Goal: Information Seeking & Learning: Learn about a topic

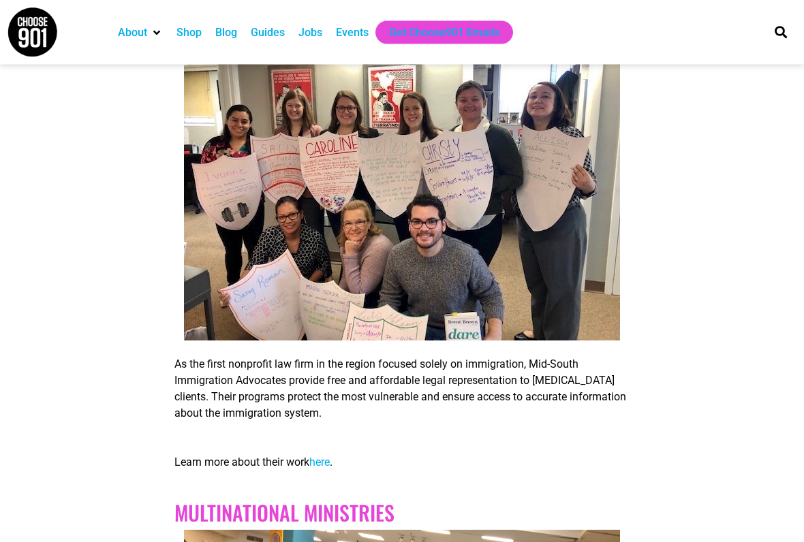
scroll to position [2142, 0]
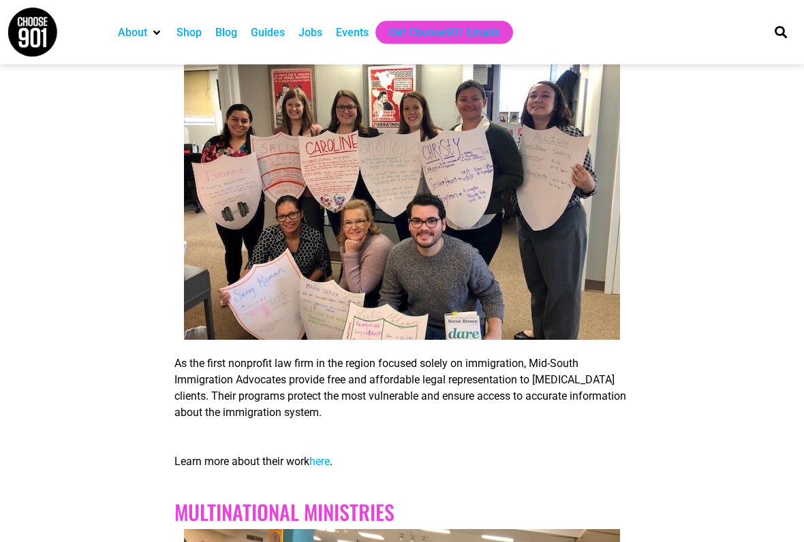
click at [321, 448] on span "here" at bounding box center [319, 462] width 20 height 13
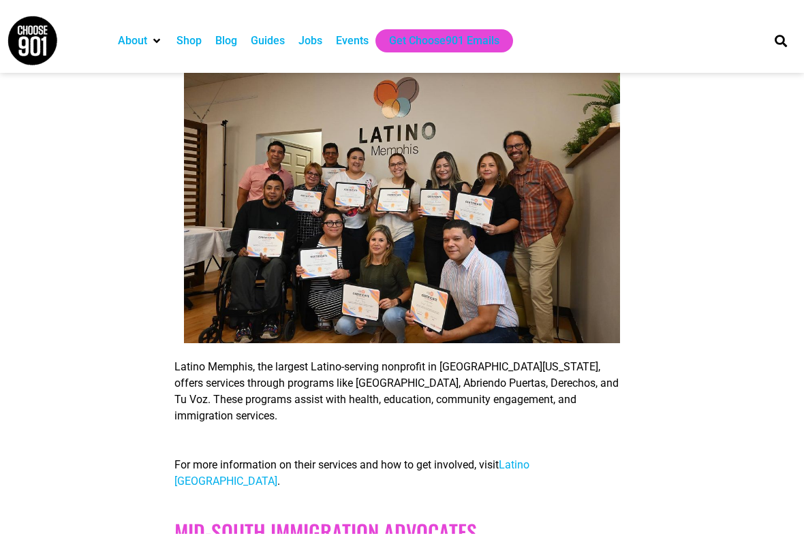
scroll to position [1608, 0]
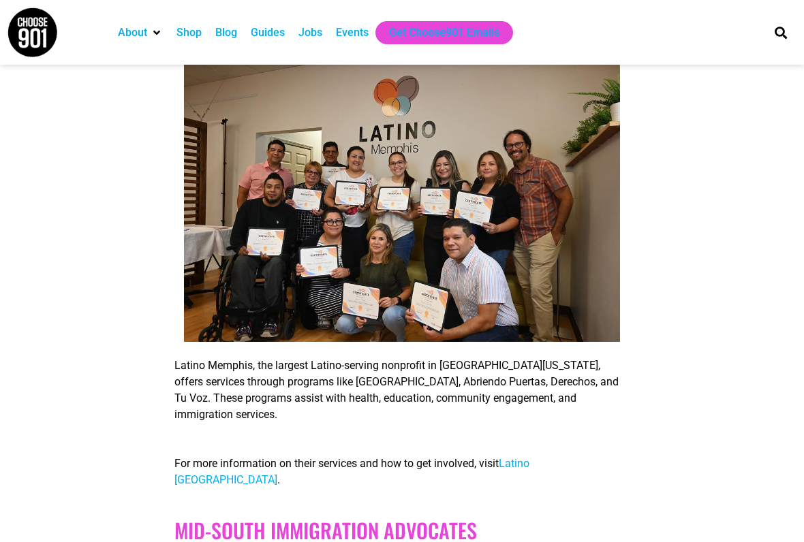
click at [529, 448] on span "Latino [GEOGRAPHIC_DATA]" at bounding box center [351, 471] width 355 height 29
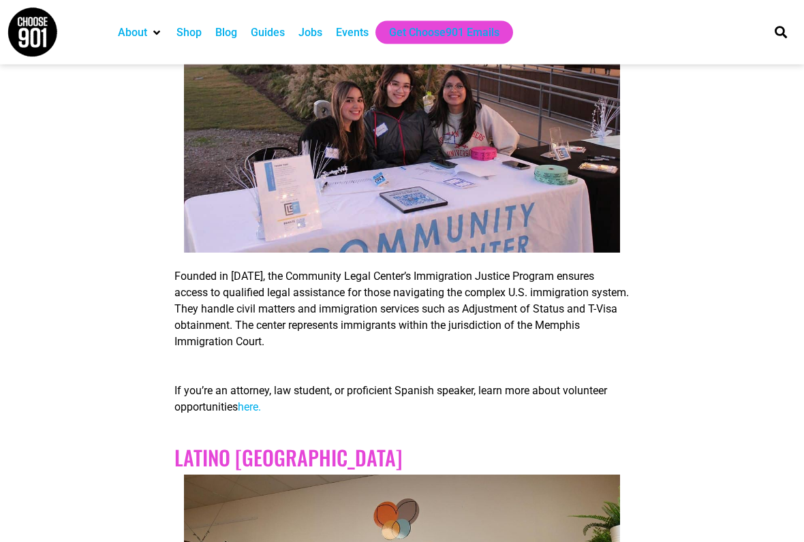
scroll to position [1185, 0]
click at [247, 412] on span "here." at bounding box center [249, 407] width 23 height 13
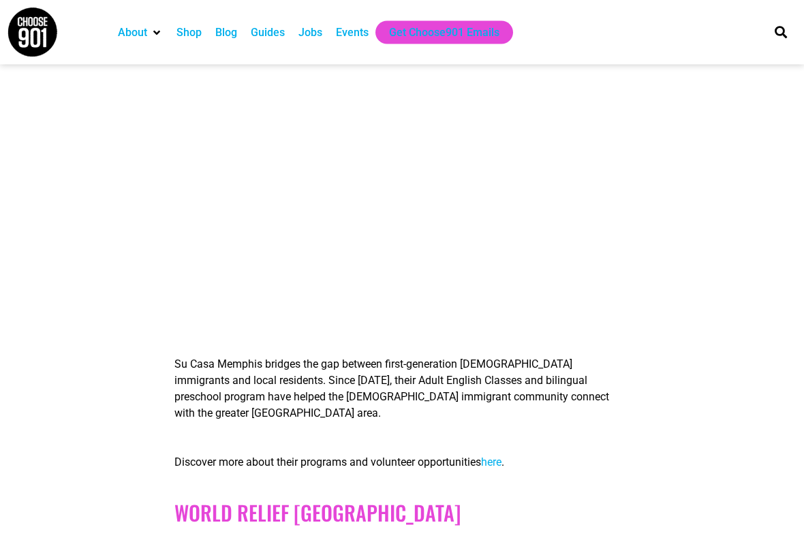
scroll to position [3767, 0]
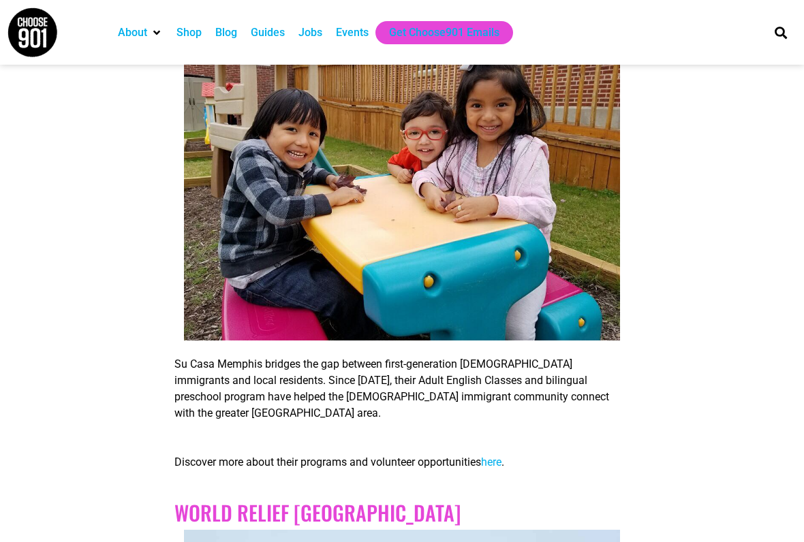
click at [499, 448] on span "here" at bounding box center [491, 462] width 20 height 13
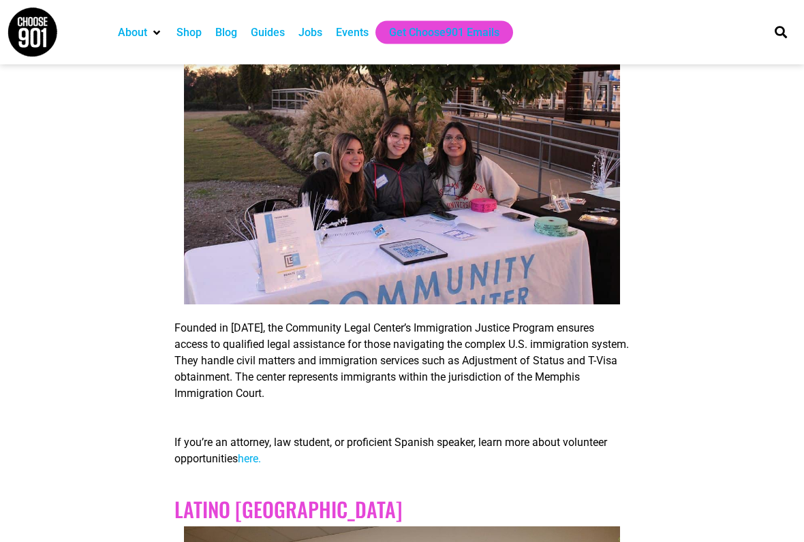
scroll to position [1133, 0]
click at [247, 448] on span "here." at bounding box center [249, 458] width 23 height 13
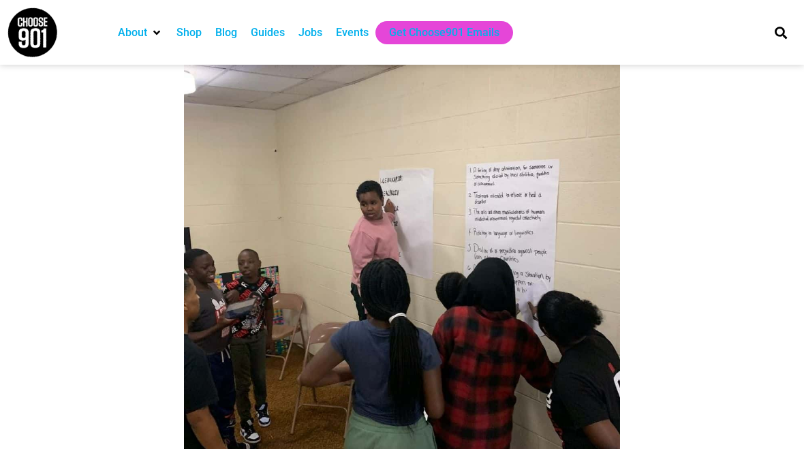
scroll to position [3122, 0]
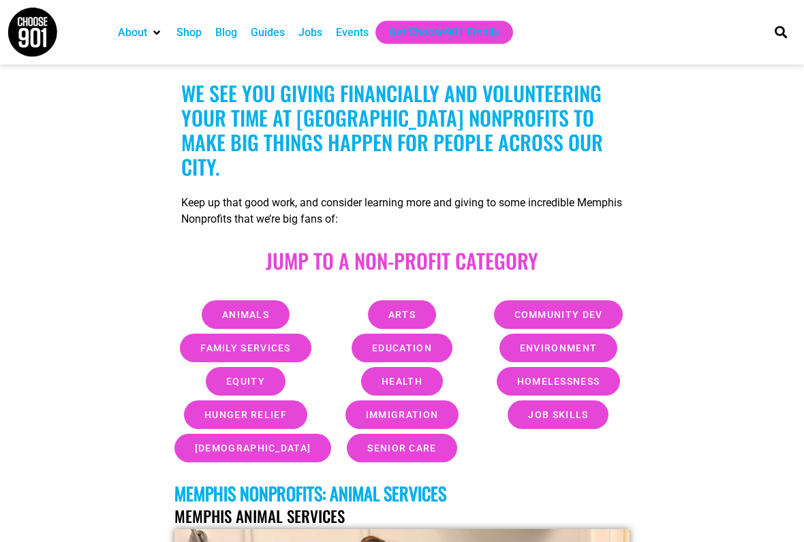
scroll to position [422, 0]
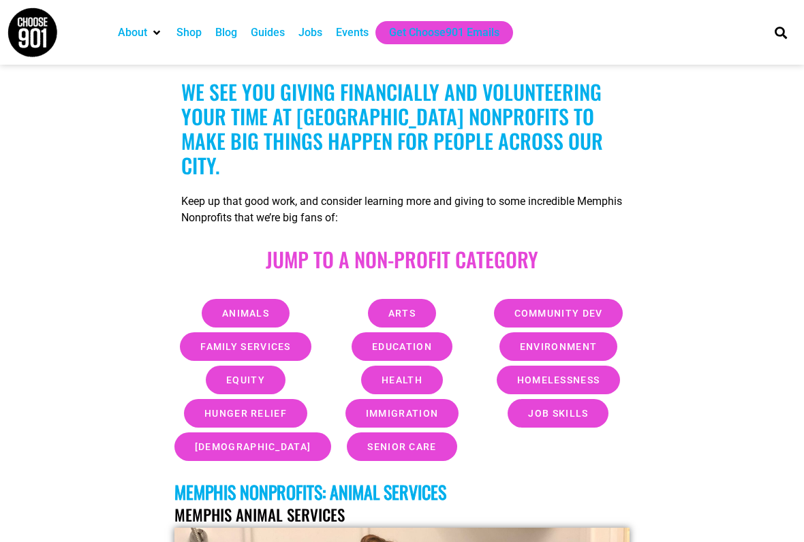
click at [371, 409] on span "Immigration" at bounding box center [402, 414] width 72 height 10
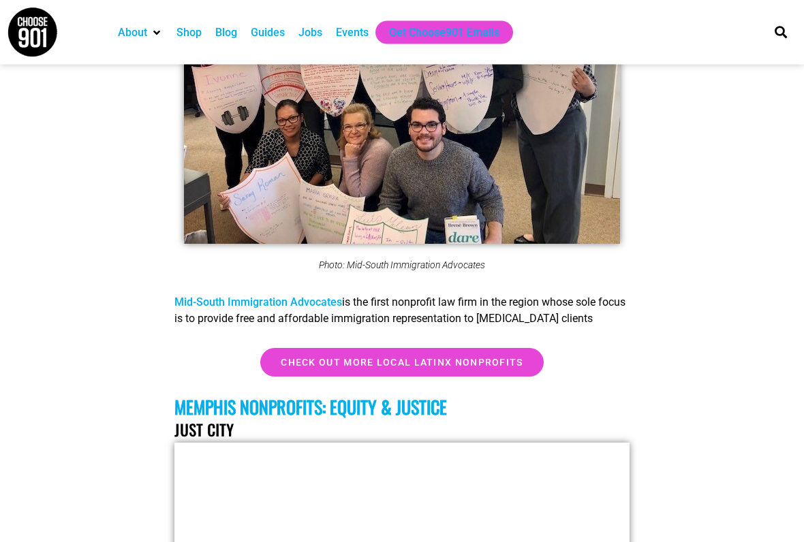
scroll to position [10528, 0]
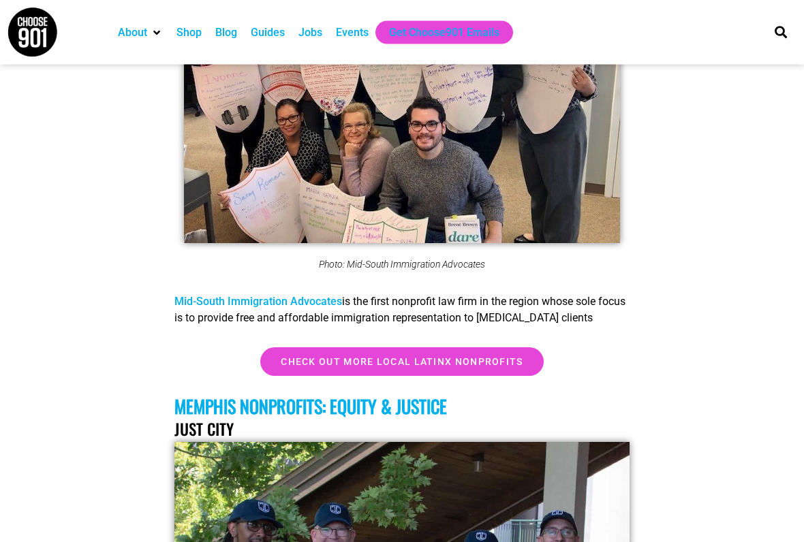
click at [315, 358] on span "Check out more Local Latinx Nonprofits" at bounding box center [402, 363] width 242 height 10
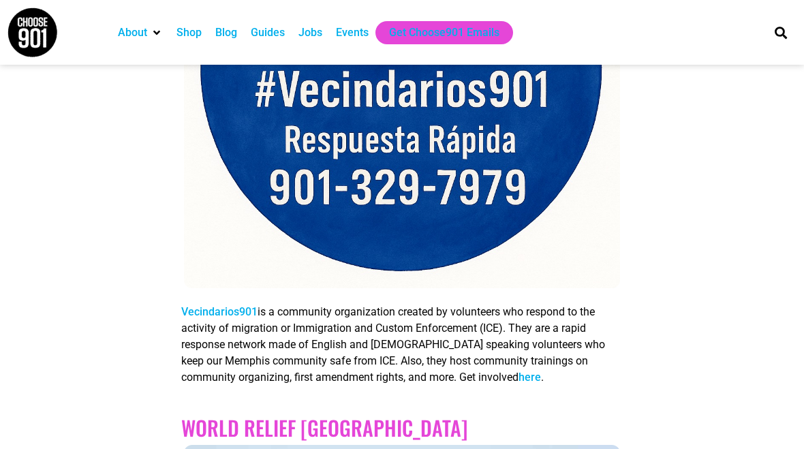
scroll to position [6728, 0]
click at [206, 306] on link "Vecindarios901" at bounding box center [219, 312] width 76 height 13
click at [518, 371] on link "here" at bounding box center [529, 377] width 22 height 13
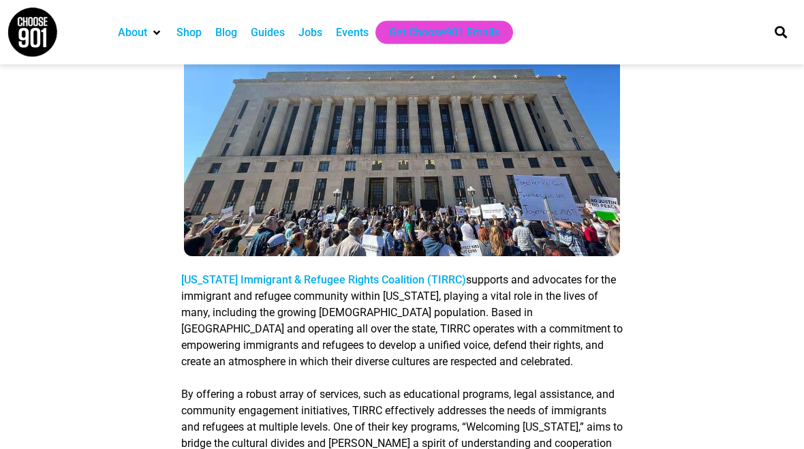
scroll to position [6050, 0]
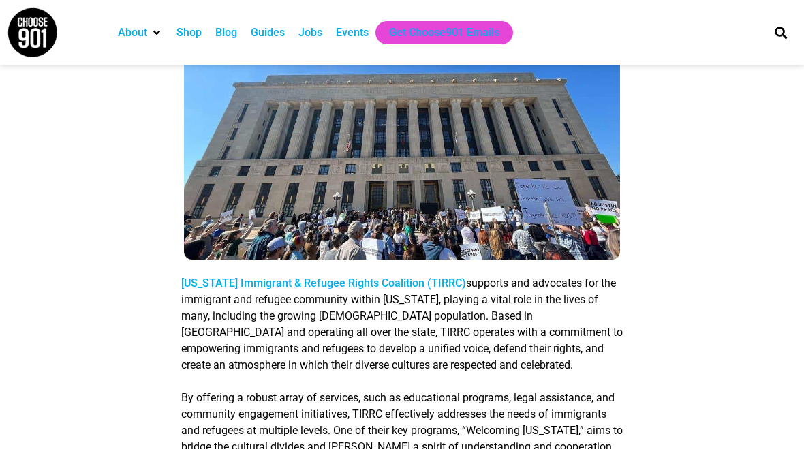
click at [221, 277] on link "[US_STATE] Immigrant & Refugee Rights Coalition (TIRRC)" at bounding box center [323, 283] width 285 height 13
